Goal: Task Accomplishment & Management: Manage account settings

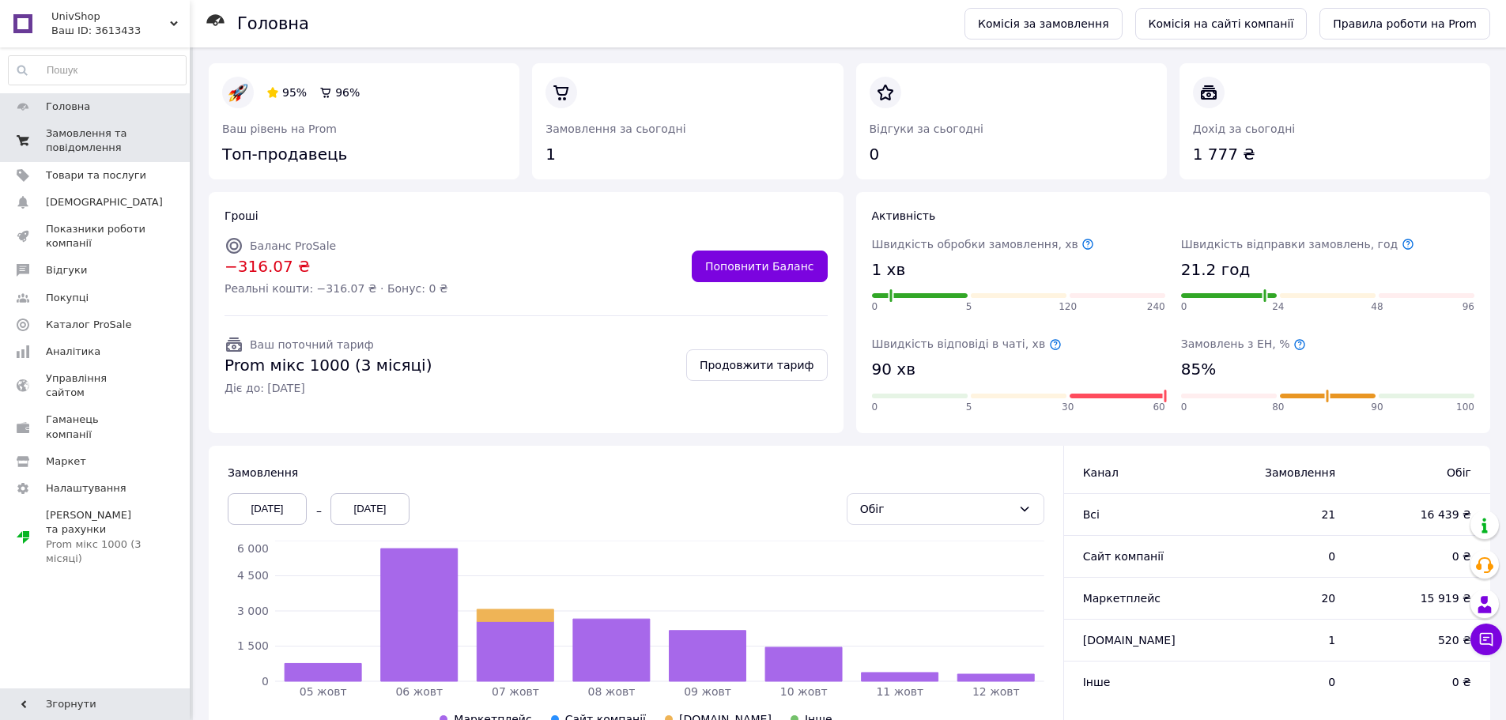
click at [102, 135] on span "Замовлення та повідомлення" at bounding box center [96, 140] width 100 height 28
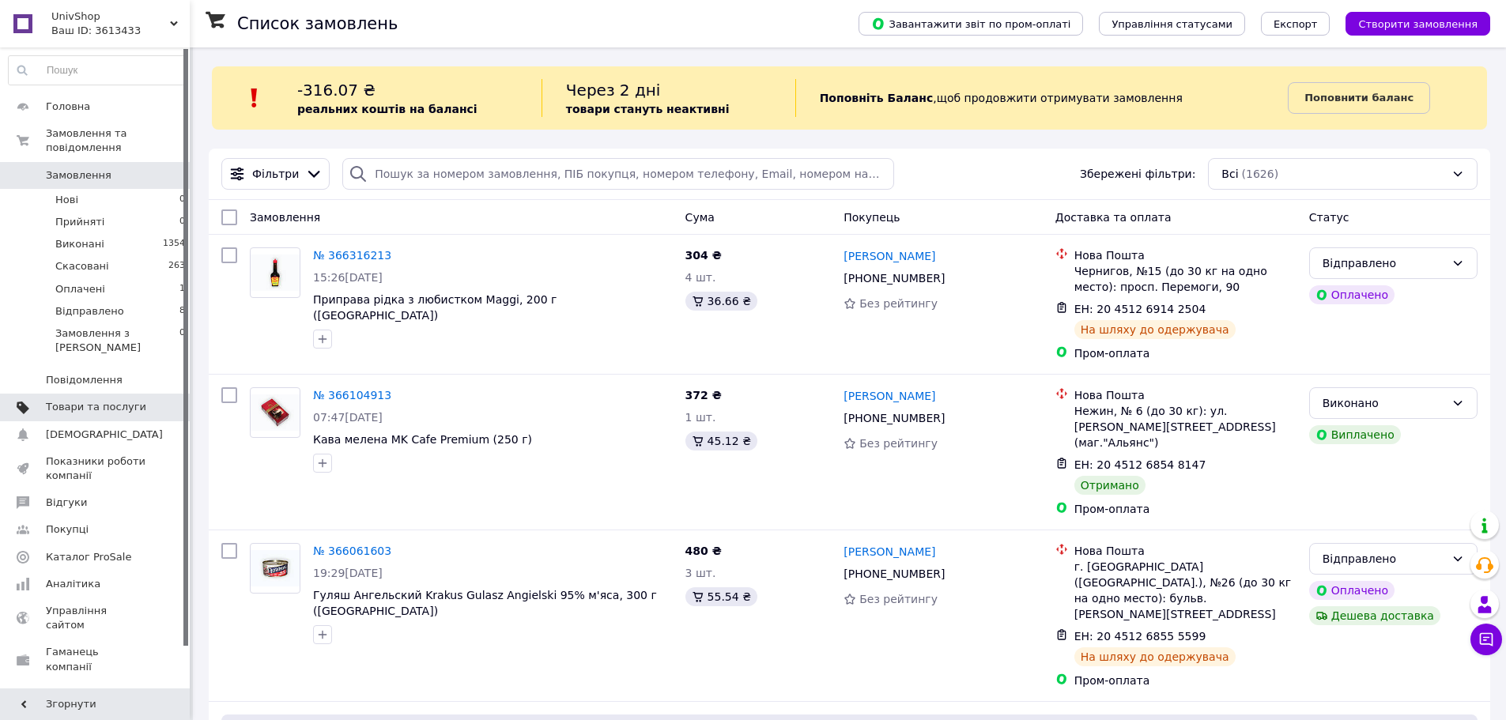
click at [89, 400] on span "Товари та послуги" at bounding box center [96, 407] width 100 height 14
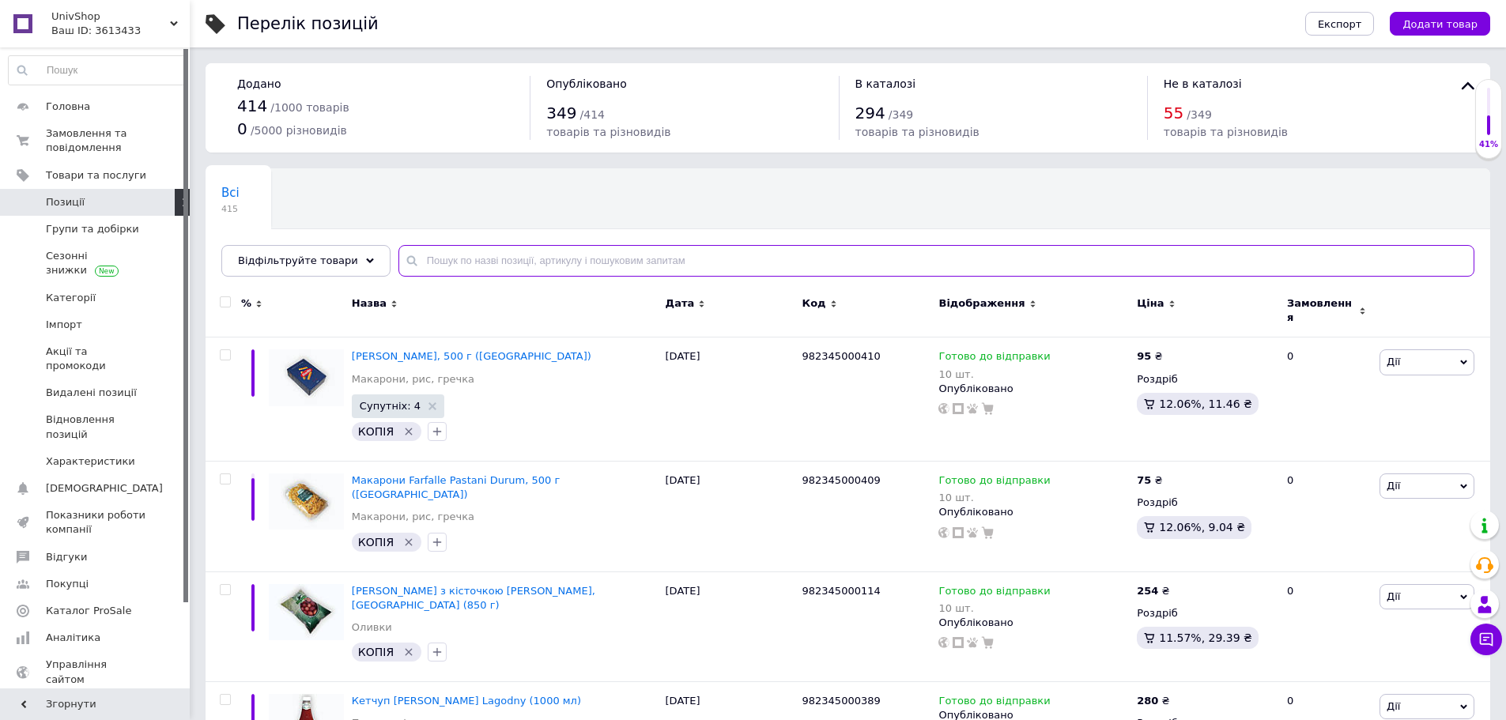
click at [486, 270] on input "text" at bounding box center [936, 261] width 1076 height 32
type input "с"
type input "маскарпо"
